Goal: Transaction & Acquisition: Purchase product/service

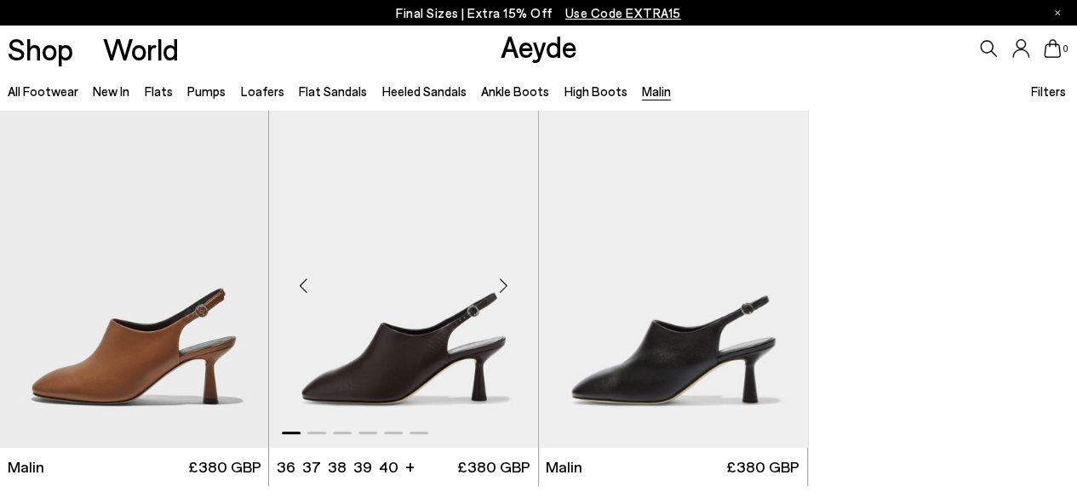
click at [436, 293] on img "1 / 6" at bounding box center [403, 279] width 269 height 338
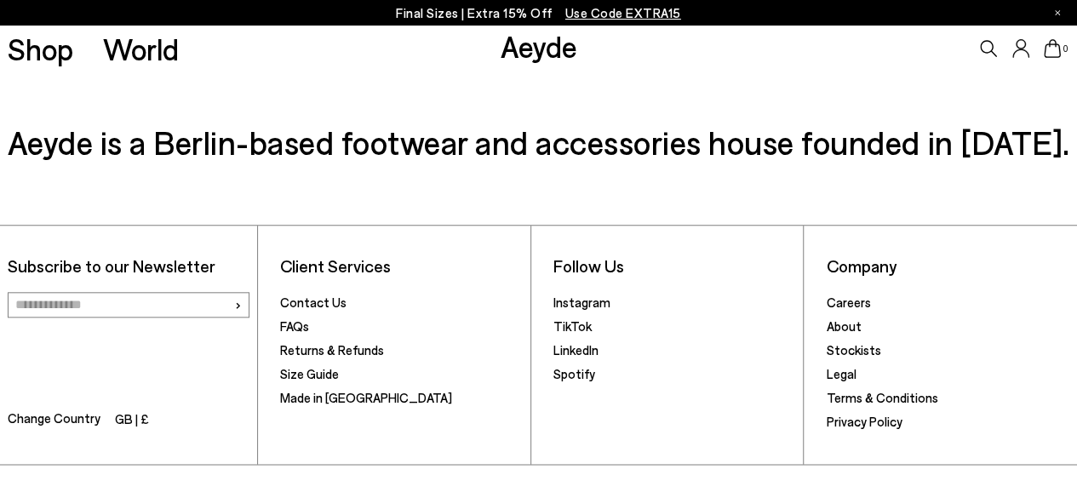
scroll to position [4030, 0]
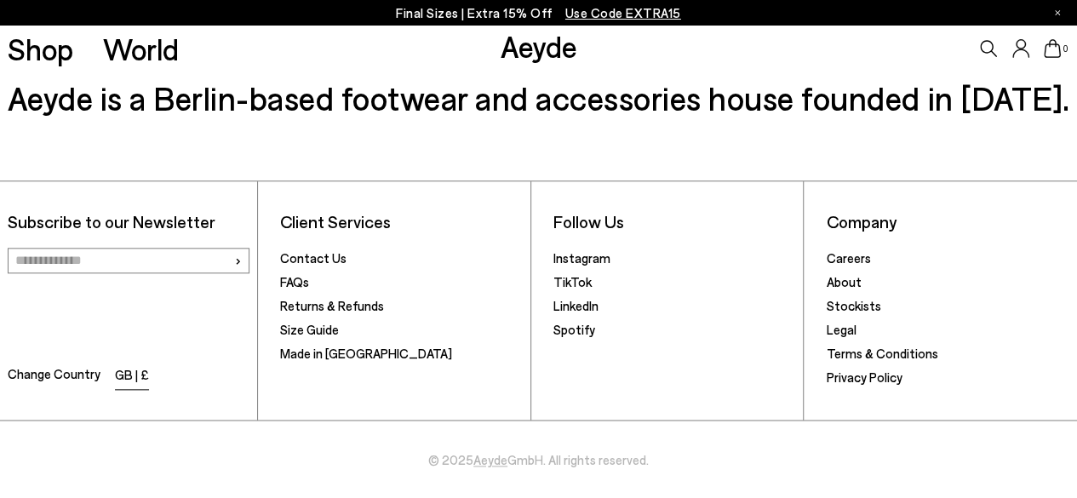
drag, startPoint x: 104, startPoint y: 370, endPoint x: 127, endPoint y: 370, distance: 23.0
click at [104, 370] on li "Change Country GB | £" at bounding box center [129, 377] width 243 height 27
click at [129, 370] on li "GB | £" at bounding box center [132, 376] width 34 height 24
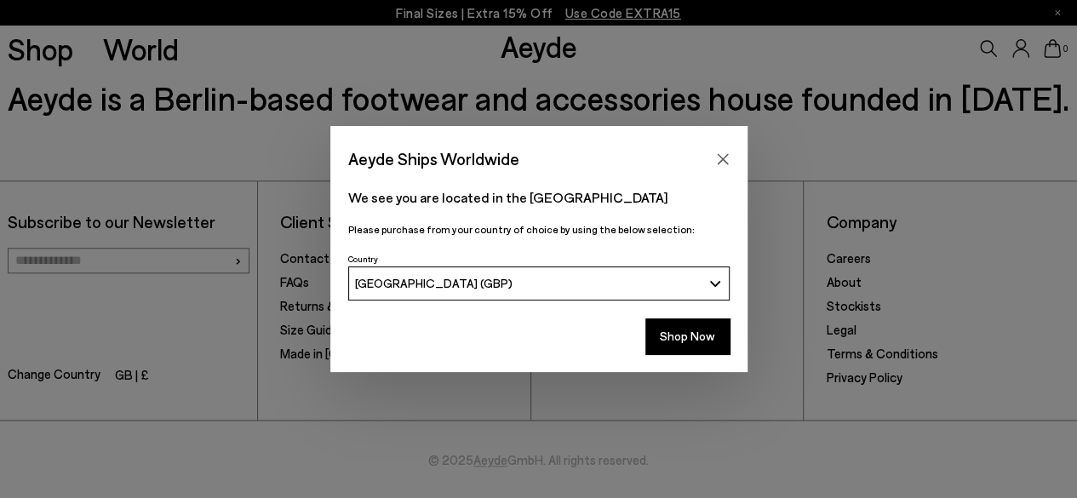
click at [462, 272] on button "[GEOGRAPHIC_DATA] (GBP)" at bounding box center [538, 284] width 381 height 34
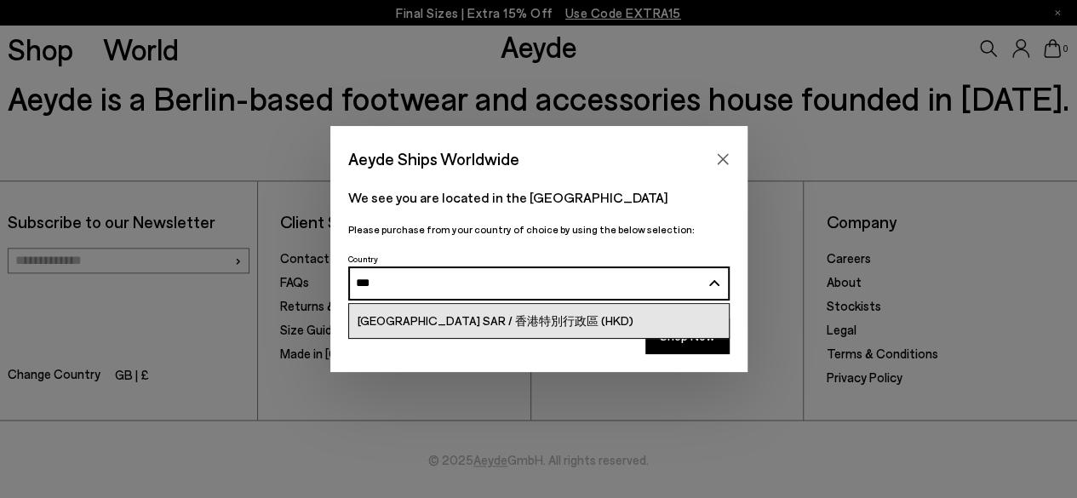
type input "***"
click at [469, 310] on link "[GEOGRAPHIC_DATA] SAR / 香港特別行政區 (HKD)" at bounding box center [539, 321] width 380 height 34
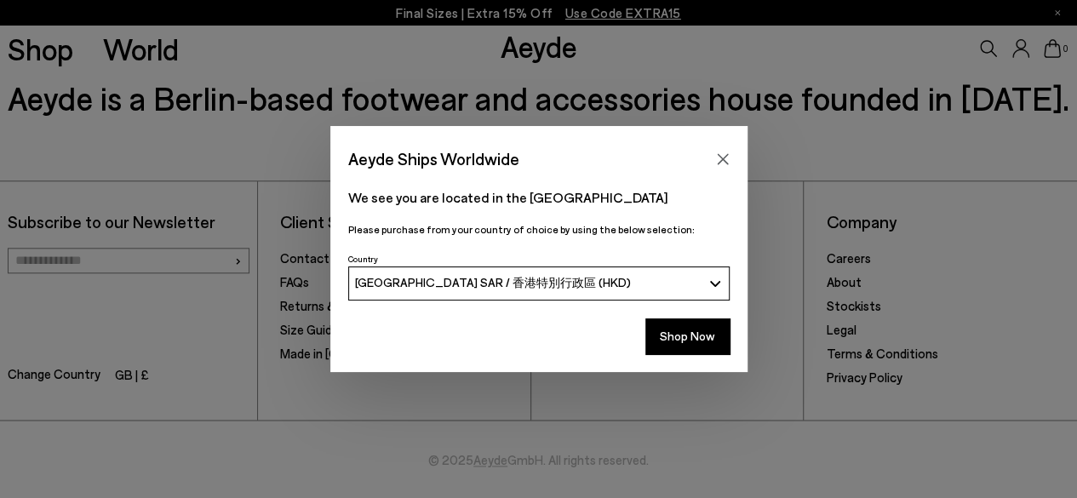
click at [741, 350] on div "Shop Now" at bounding box center [538, 340] width 417 height 63
click at [707, 336] on button "Shop Now" at bounding box center [687, 336] width 84 height 36
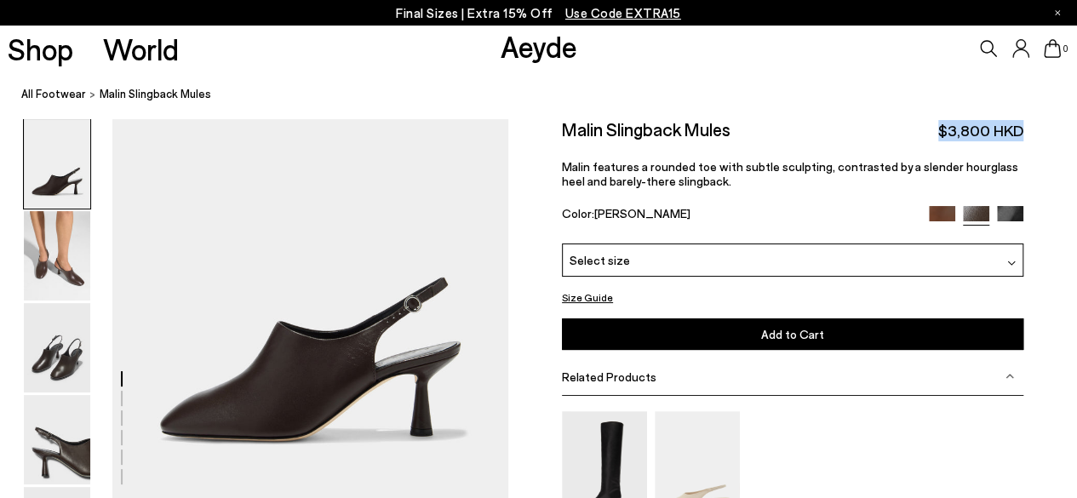
drag, startPoint x: 1045, startPoint y: 124, endPoint x: 889, endPoint y: 129, distance: 155.9
click at [889, 129] on div "Size Guide Shoes Belt Our shoes come in European sizing. The easiest way to mea…" at bounding box center [792, 393] width 569 height 550
copy span "$3,800 HKD"
